Goal: Information Seeking & Learning: Learn about a topic

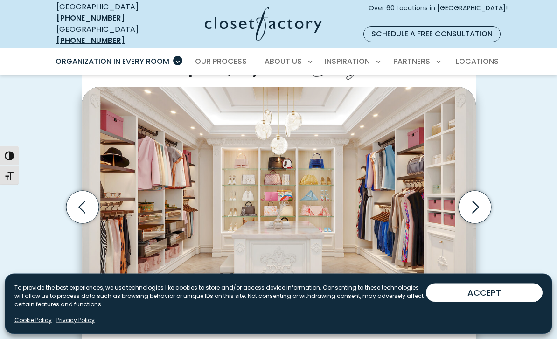
scroll to position [268, 0]
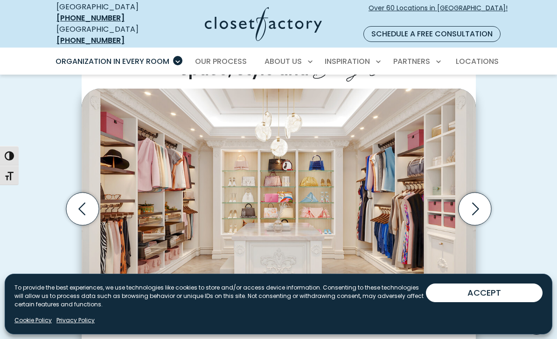
click at [476, 201] on icon "Next slide" at bounding box center [474, 209] width 33 height 33
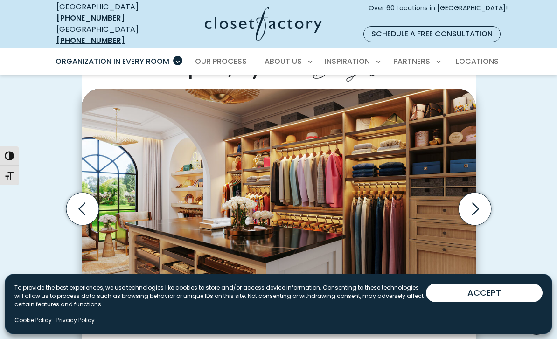
click at [471, 206] on icon "Next slide" at bounding box center [474, 209] width 33 height 33
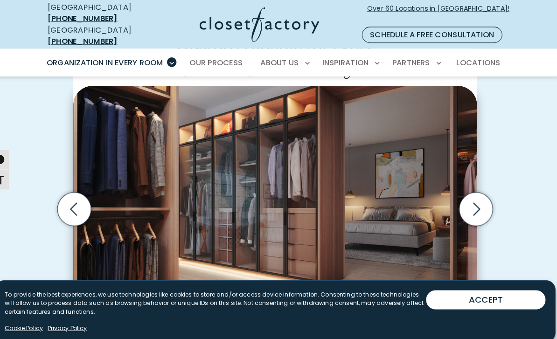
scroll to position [284, 0]
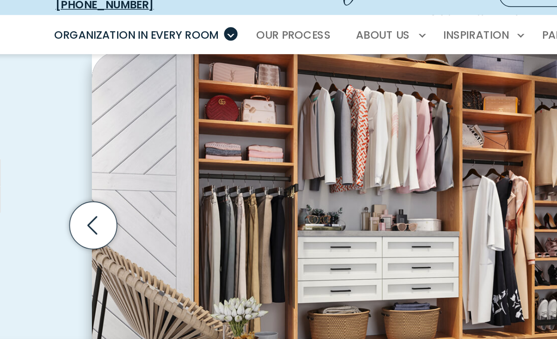
click at [68, 177] on icon "Previous slide" at bounding box center [82, 193] width 33 height 33
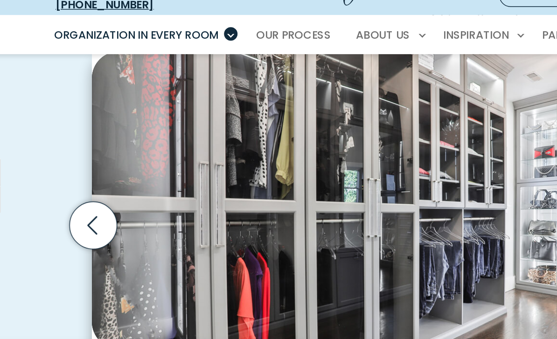
click at [68, 177] on icon "Previous slide" at bounding box center [82, 193] width 33 height 33
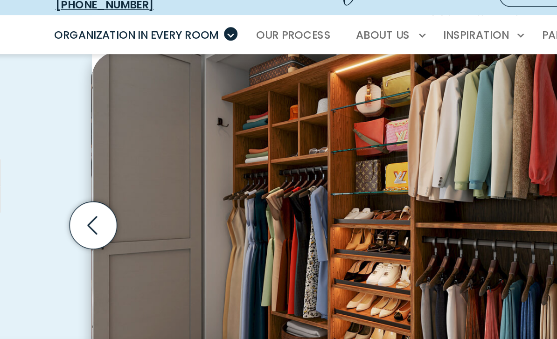
click at [68, 177] on icon "Previous slide" at bounding box center [82, 193] width 33 height 33
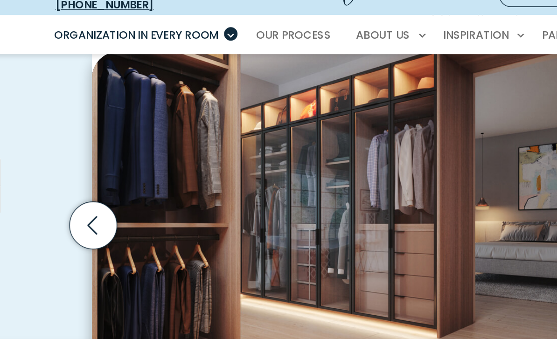
click at [78, 187] on icon "Previous slide" at bounding box center [81, 193] width 7 height 13
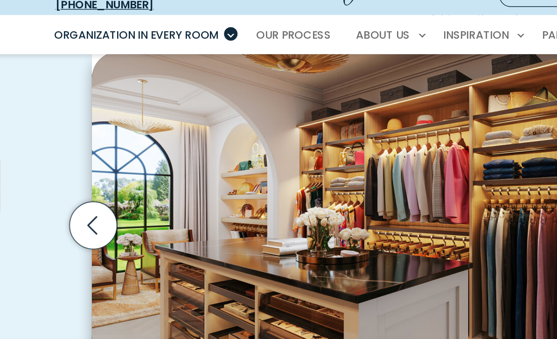
click at [78, 187] on icon "Previous slide" at bounding box center [81, 193] width 7 height 13
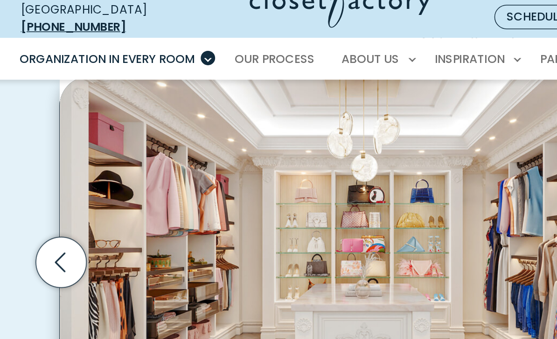
scroll to position [263, 0]
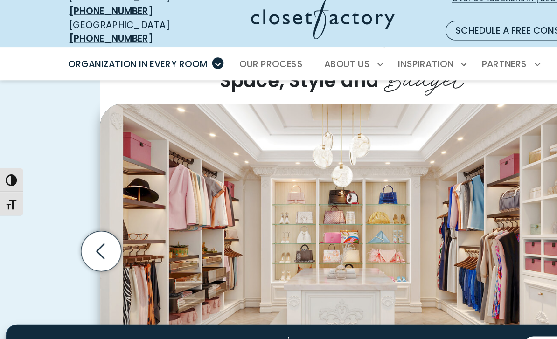
click at [85, 202] on icon "Previous slide" at bounding box center [82, 214] width 33 height 33
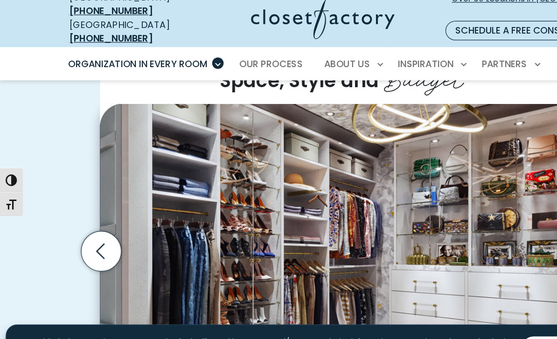
click at [83, 198] on icon "Previous slide" at bounding box center [82, 214] width 33 height 33
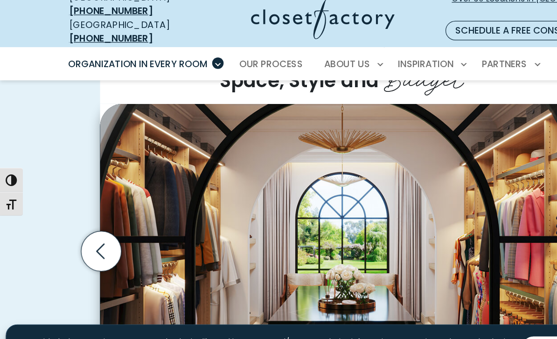
click at [88, 198] on icon "Previous slide" at bounding box center [82, 214] width 33 height 33
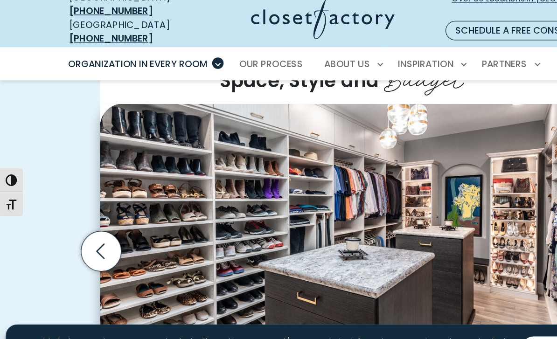
click at [84, 198] on icon "Previous slide" at bounding box center [82, 214] width 33 height 33
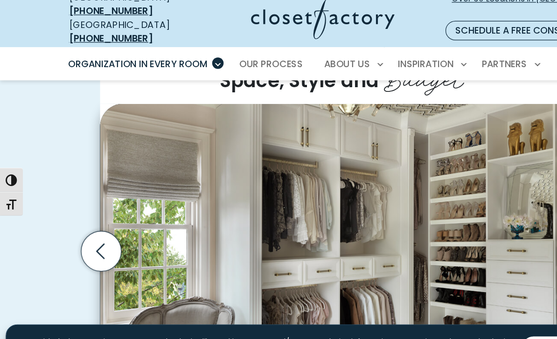
click at [88, 198] on icon "Previous slide" at bounding box center [82, 214] width 33 height 33
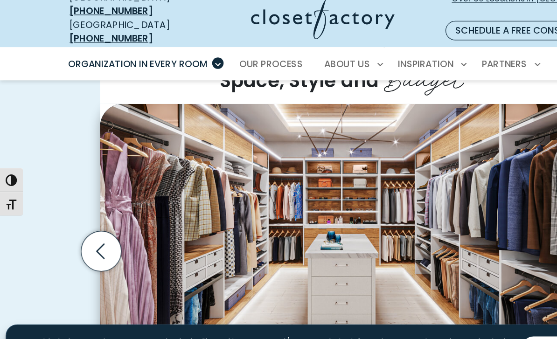
click at [85, 208] on icon "Previous slide" at bounding box center [81, 214] width 7 height 13
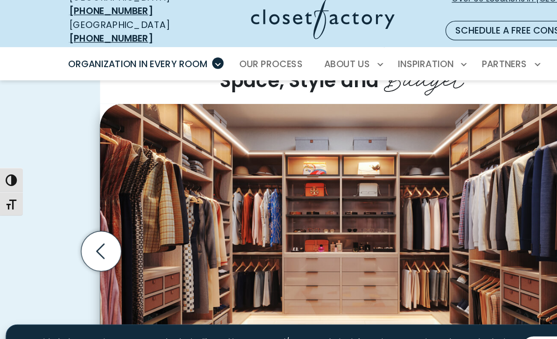
click at [83, 199] on icon "Previous slide" at bounding box center [82, 214] width 33 height 33
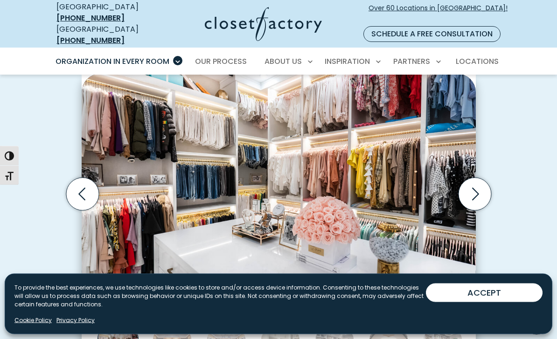
scroll to position [283, 0]
click at [78, 181] on icon "Previous slide" at bounding box center [82, 194] width 33 height 33
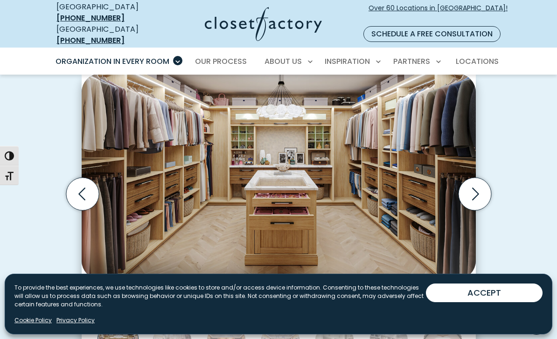
click at [461, 185] on icon "Next slide" at bounding box center [474, 194] width 33 height 33
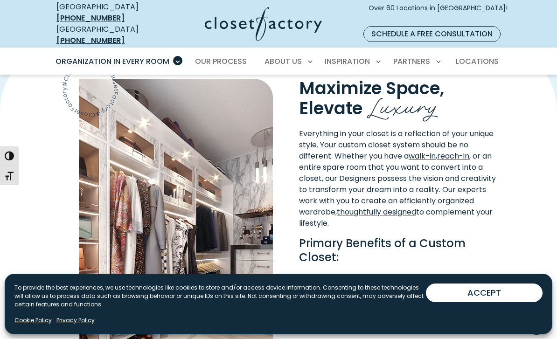
scroll to position [646, 0]
